Goal: Go to known website: Go to known website

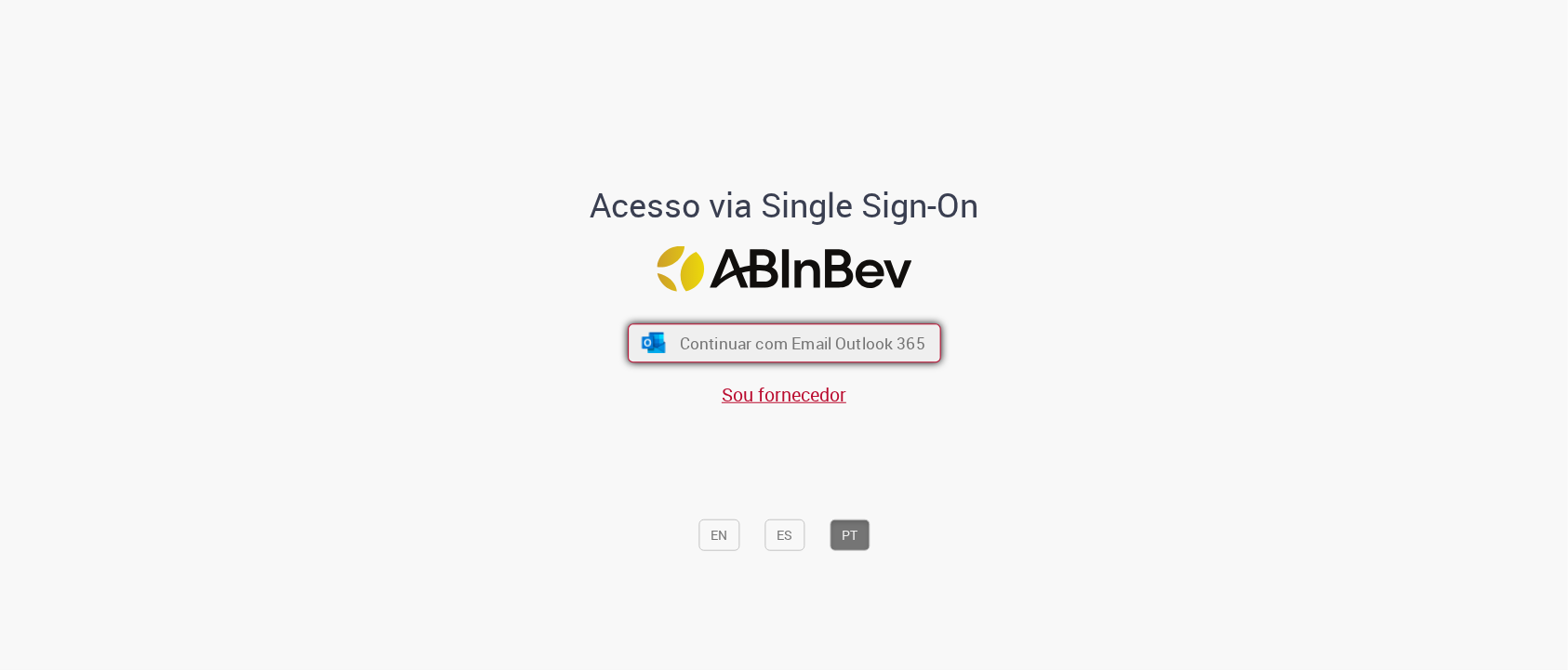
click at [790, 335] on span "Continuar com Email Outlook 365" at bounding box center [802, 343] width 246 height 21
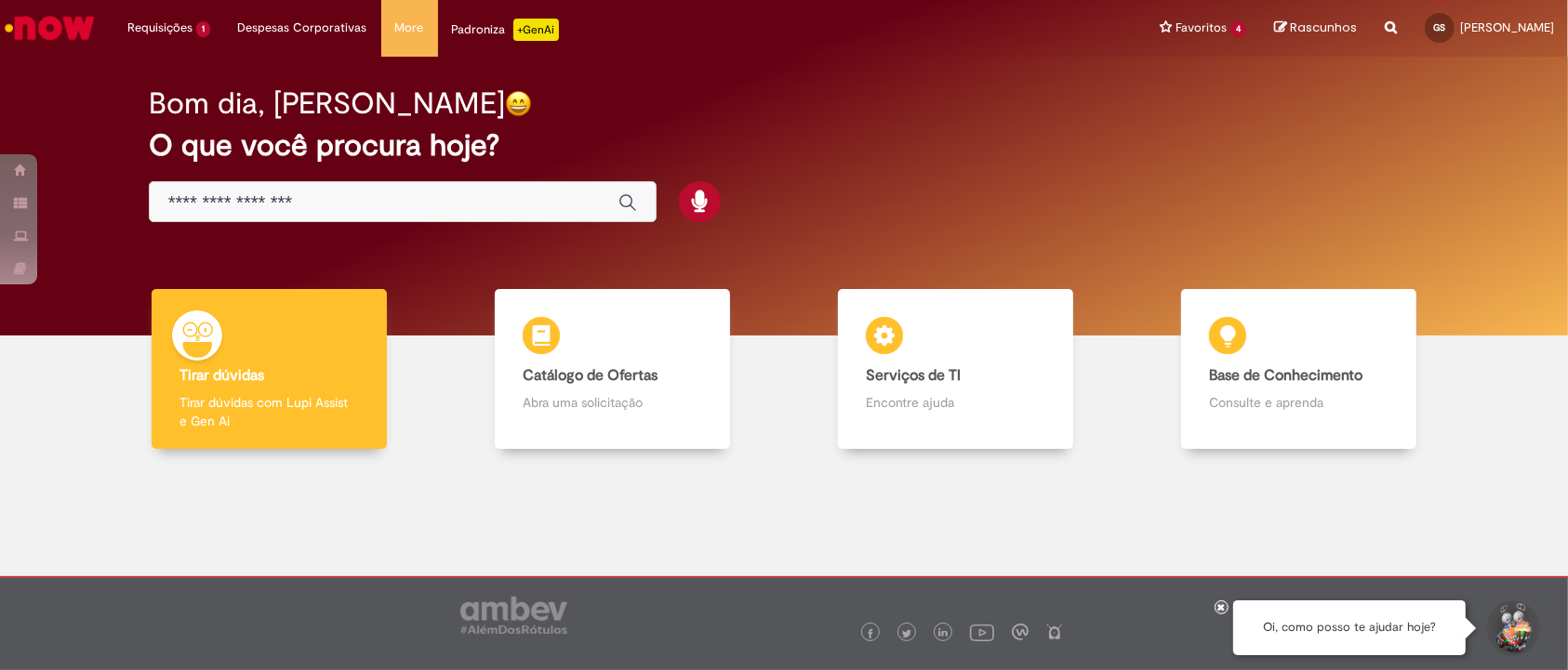
click at [1225, 605] on icon at bounding box center [1222, 607] width 8 height 10
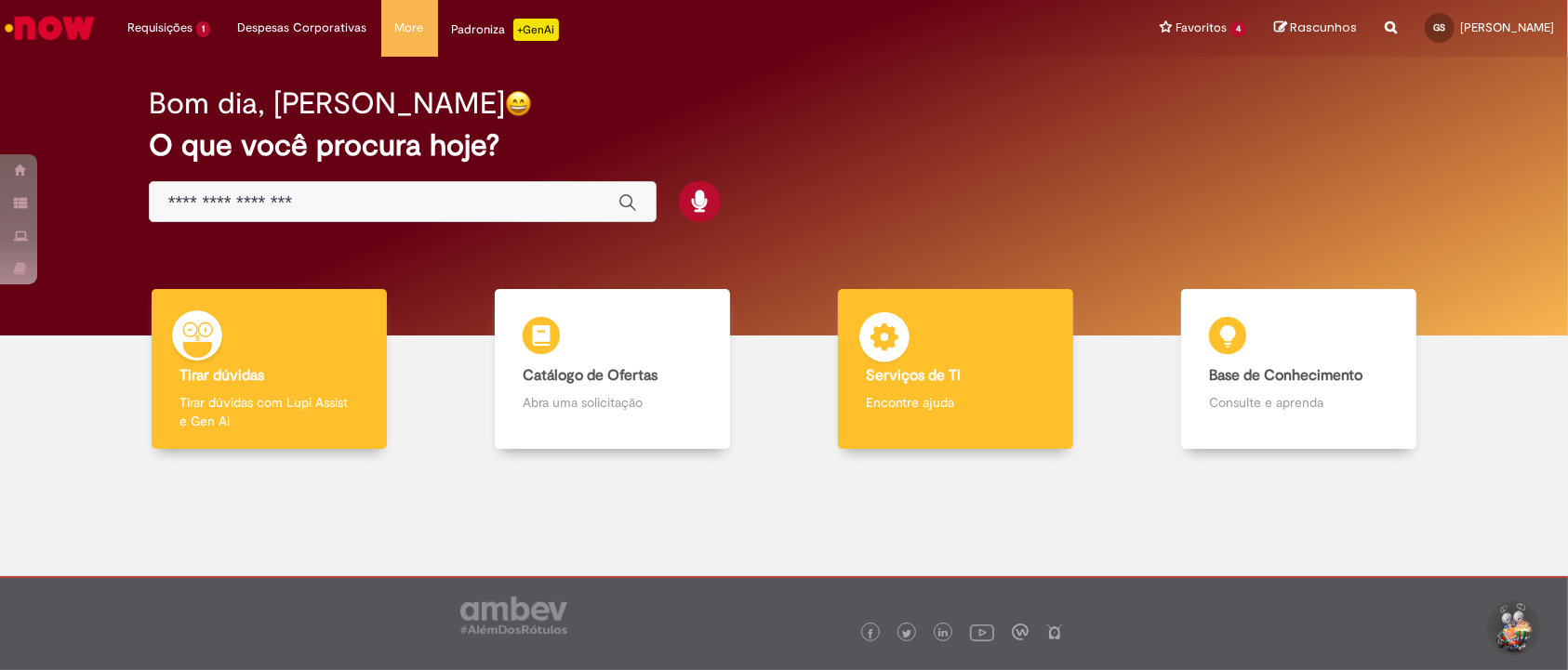
click at [896, 336] on img at bounding box center [884, 340] width 56 height 56
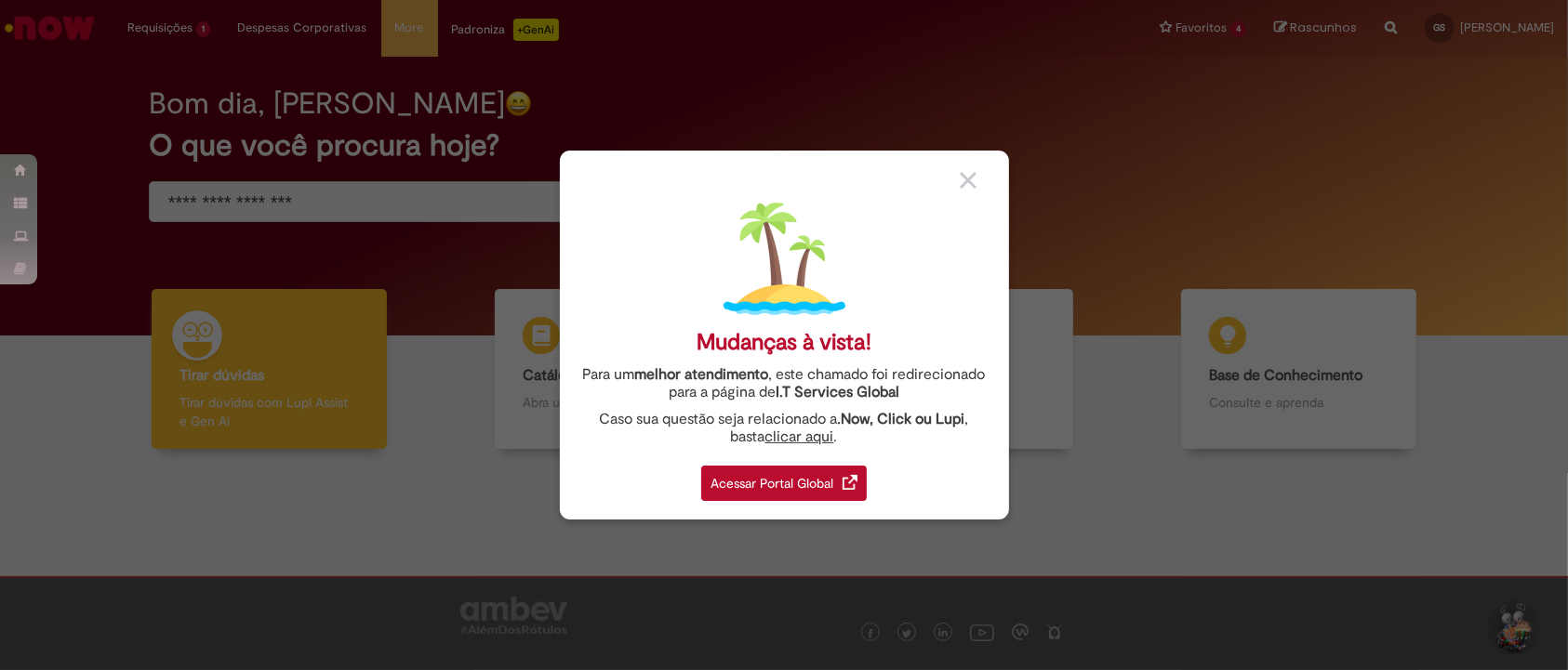
click at [747, 479] on div "Acessar Portal Global" at bounding box center [784, 483] width 166 height 35
